Goal: Task Accomplishment & Management: Complete application form

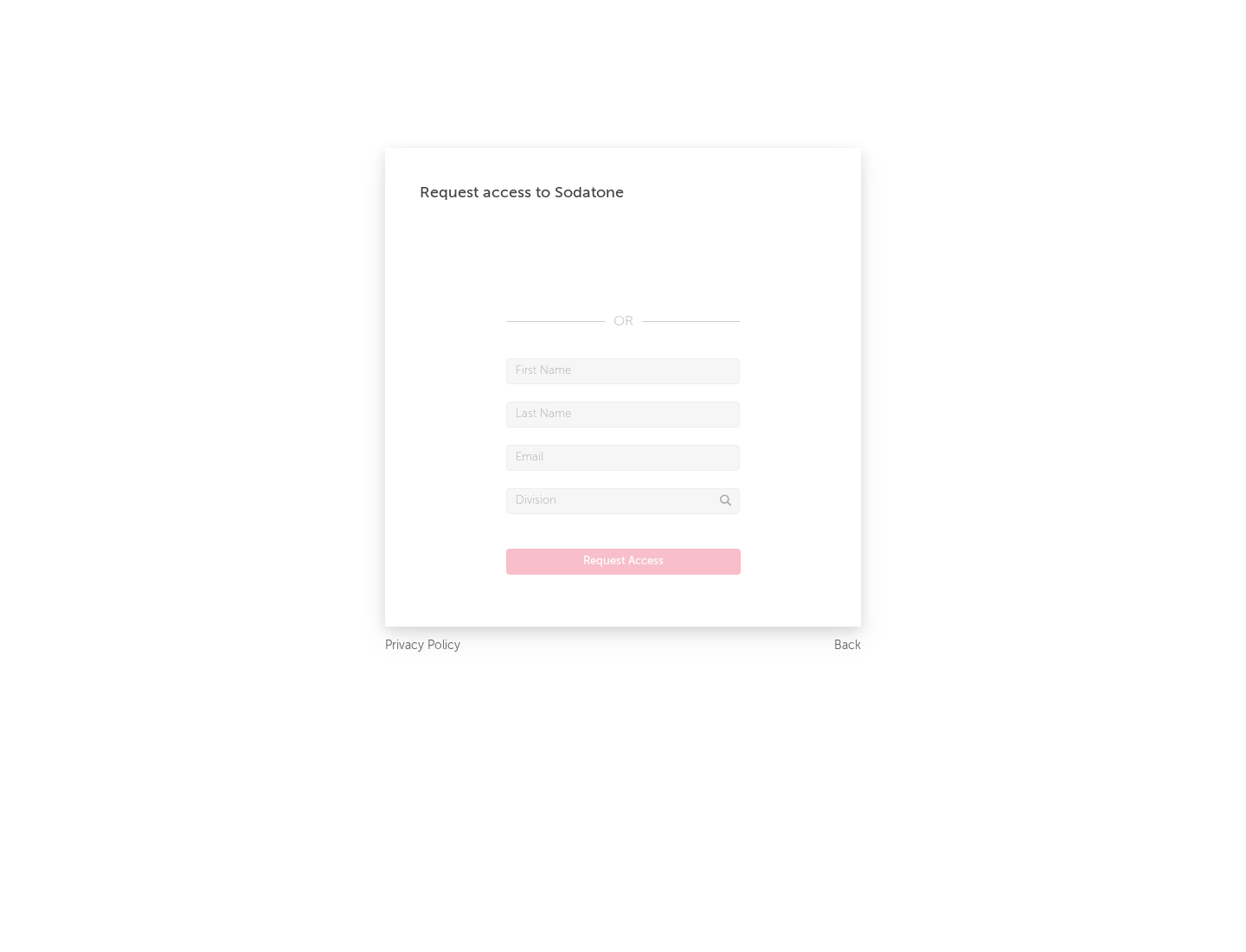
click at [623, 371] on input "text" at bounding box center [623, 371] width 234 height 26
type input "[PERSON_NAME]"
click at [623, 413] on input "text" at bounding box center [623, 414] width 234 height 26
type input "[PERSON_NAME]"
click at [623, 457] on input "text" at bounding box center [623, 457] width 234 height 26
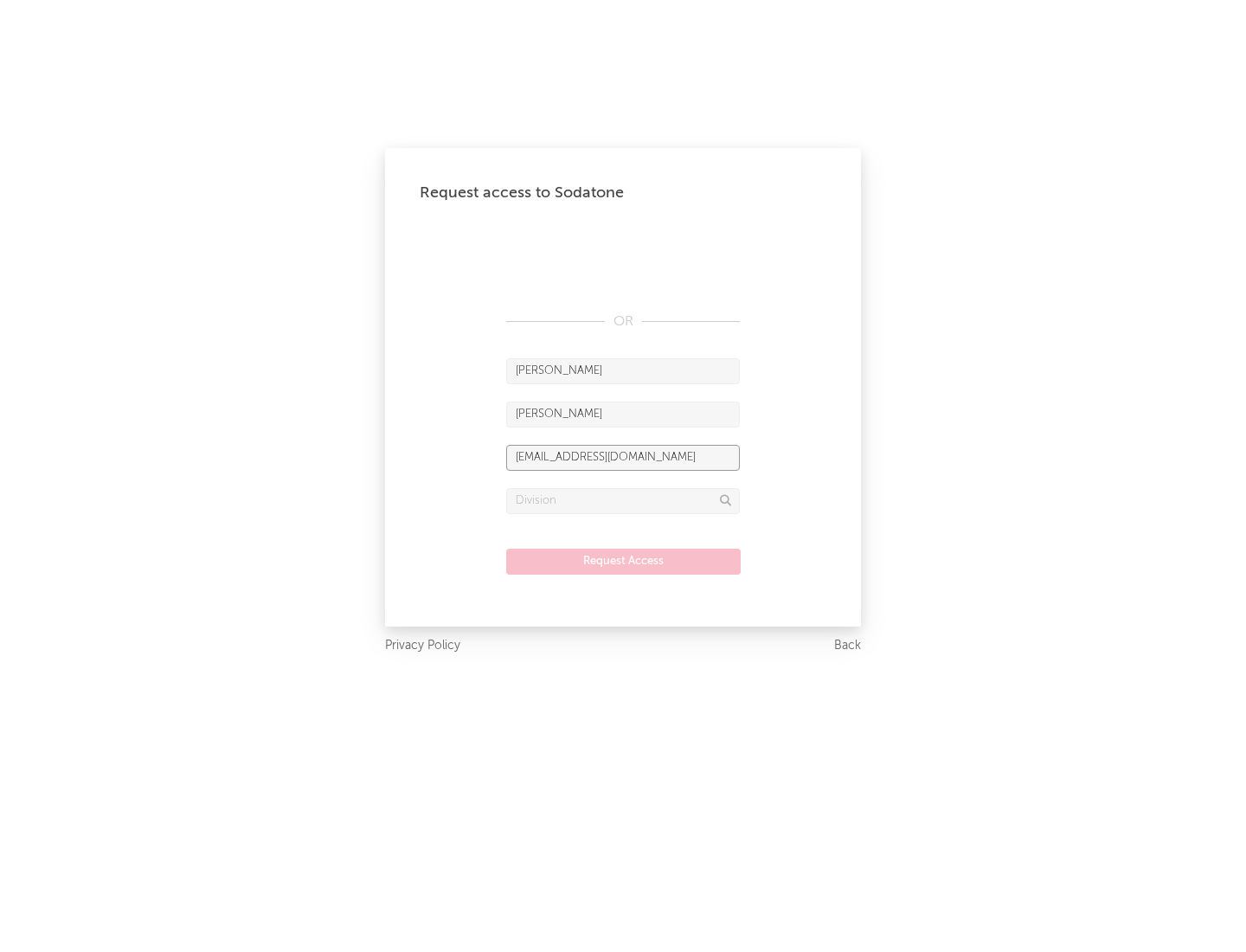
type input "[EMAIL_ADDRESS][DOMAIN_NAME]"
click at [623, 500] on input "text" at bounding box center [623, 500] width 234 height 26
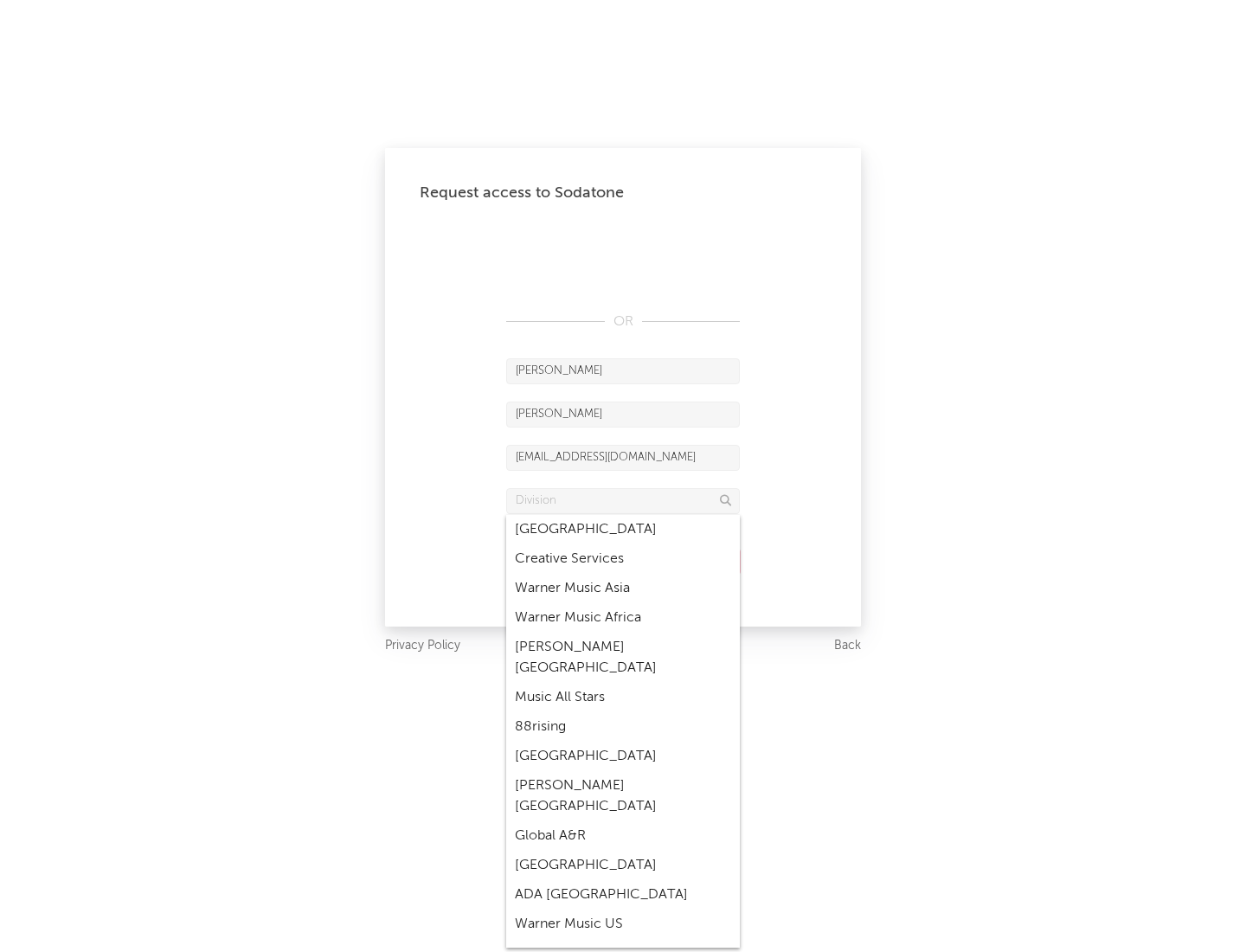
click at [623, 682] on div "Music All Stars" at bounding box center [623, 697] width 234 height 29
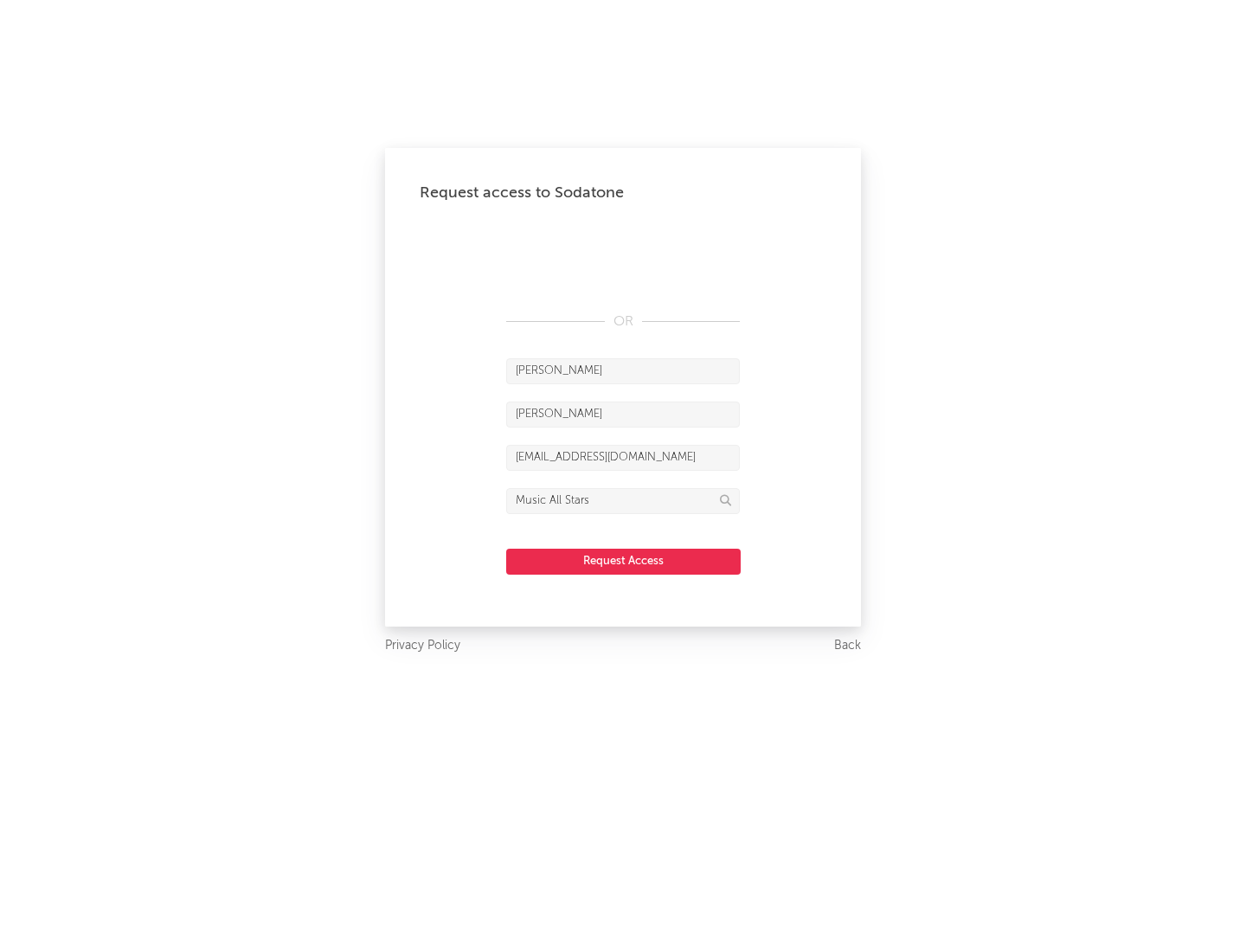
type input "Music All Stars"
click at [623, 561] on button "Request Access" at bounding box center [623, 561] width 235 height 26
